Goal: Connect with others

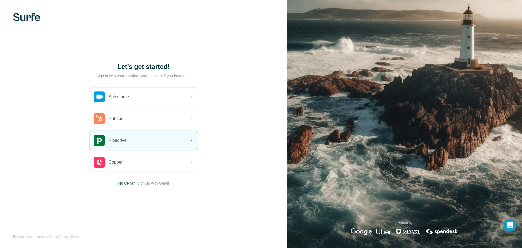
click at [141, 143] on div "Pipedrive" at bounding box center [143, 140] width 108 height 18
